Goal: Use online tool/utility: Utilize a website feature to perform a specific function

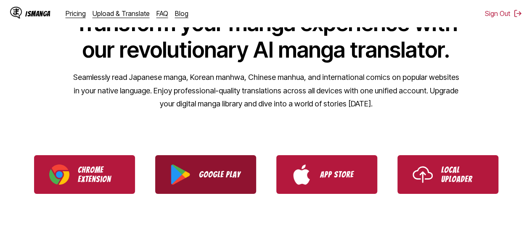
scroll to position [168, 0]
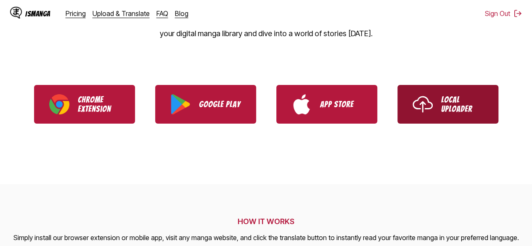
click at [420, 103] on img "Use IsManga Local Uploader" at bounding box center [422, 104] width 20 height 20
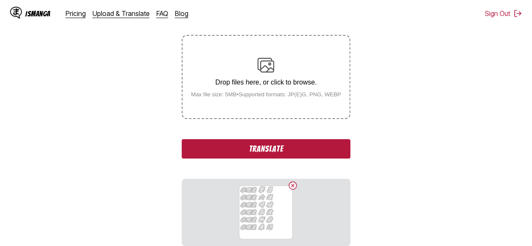
scroll to position [137, 0]
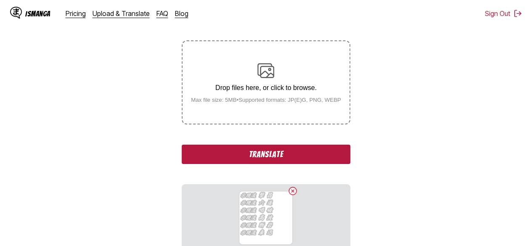
drag, startPoint x: 322, startPoint y: 151, endPoint x: 487, endPoint y: 129, distance: 166.6
click at [322, 151] on button "Translate" at bounding box center [266, 154] width 168 height 19
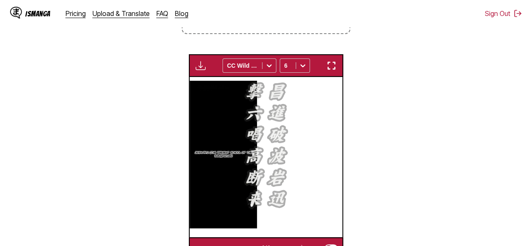
scroll to position [156, 0]
